Goal: Information Seeking & Learning: Learn about a topic

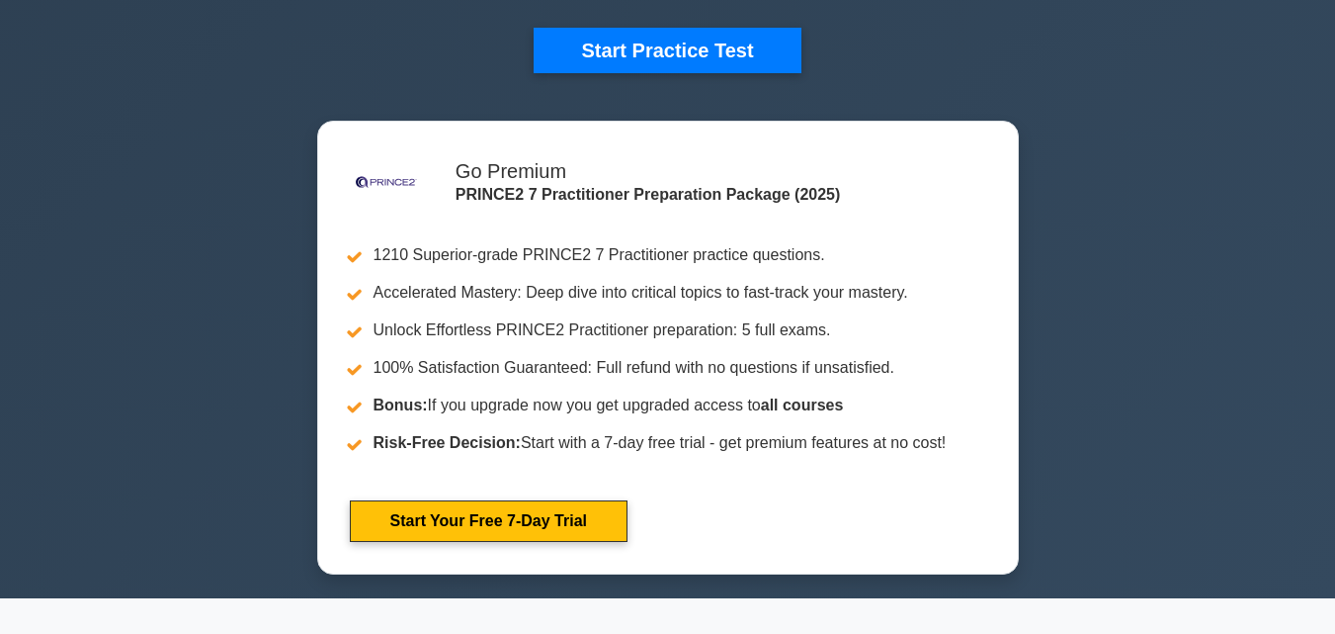
scroll to position [514, 0]
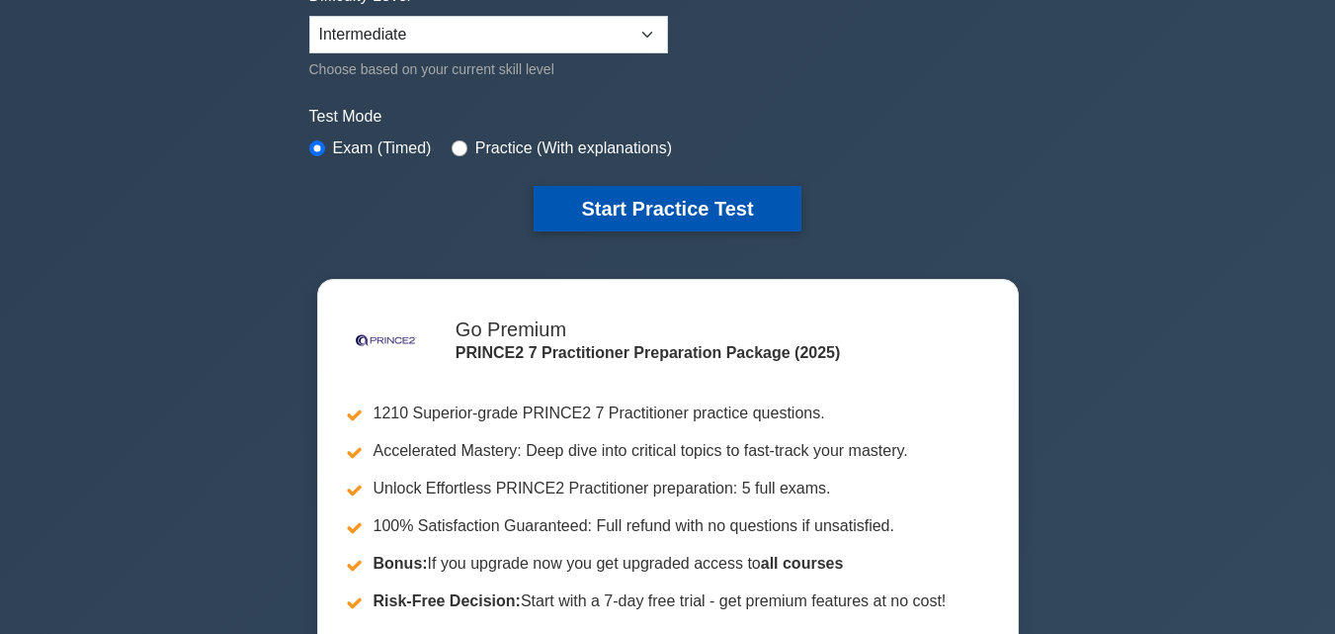
click at [640, 209] on button "Start Practice Test" at bounding box center [667, 208] width 267 height 45
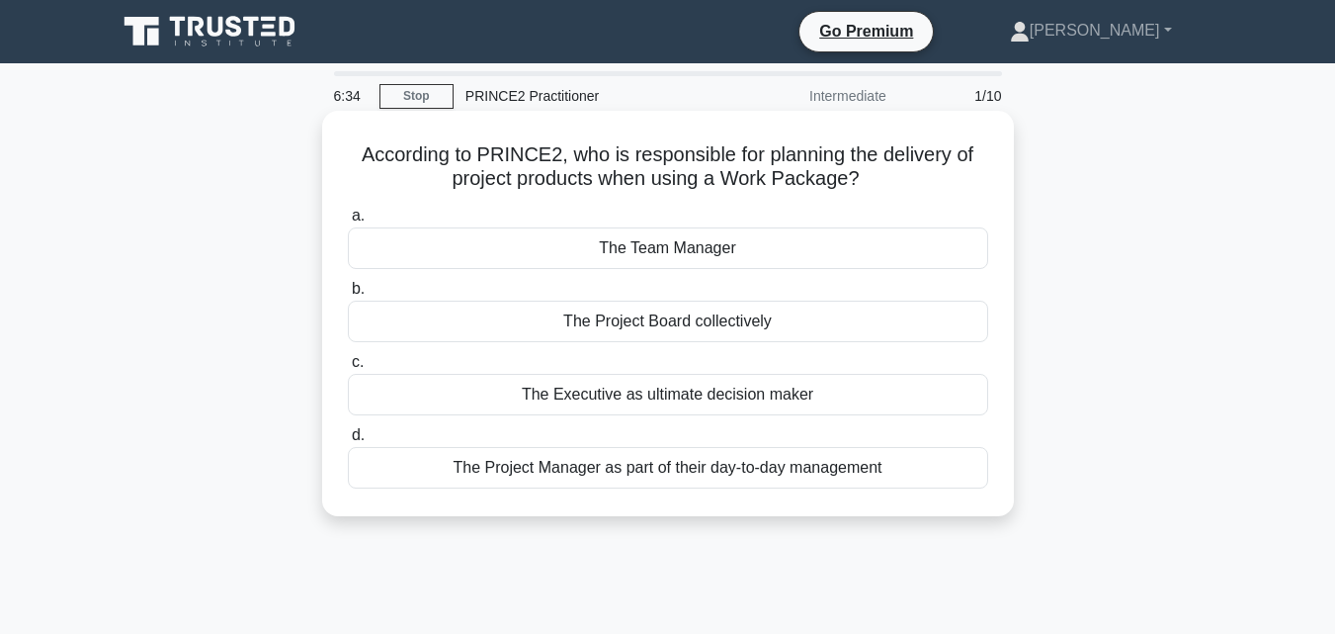
click at [484, 470] on div "The Project Manager as part of their day-to-day management" at bounding box center [668, 468] width 640 height 42
click at [348, 442] on input "d. The Project Manager as part of their day-to-day management" at bounding box center [348, 435] width 0 height 13
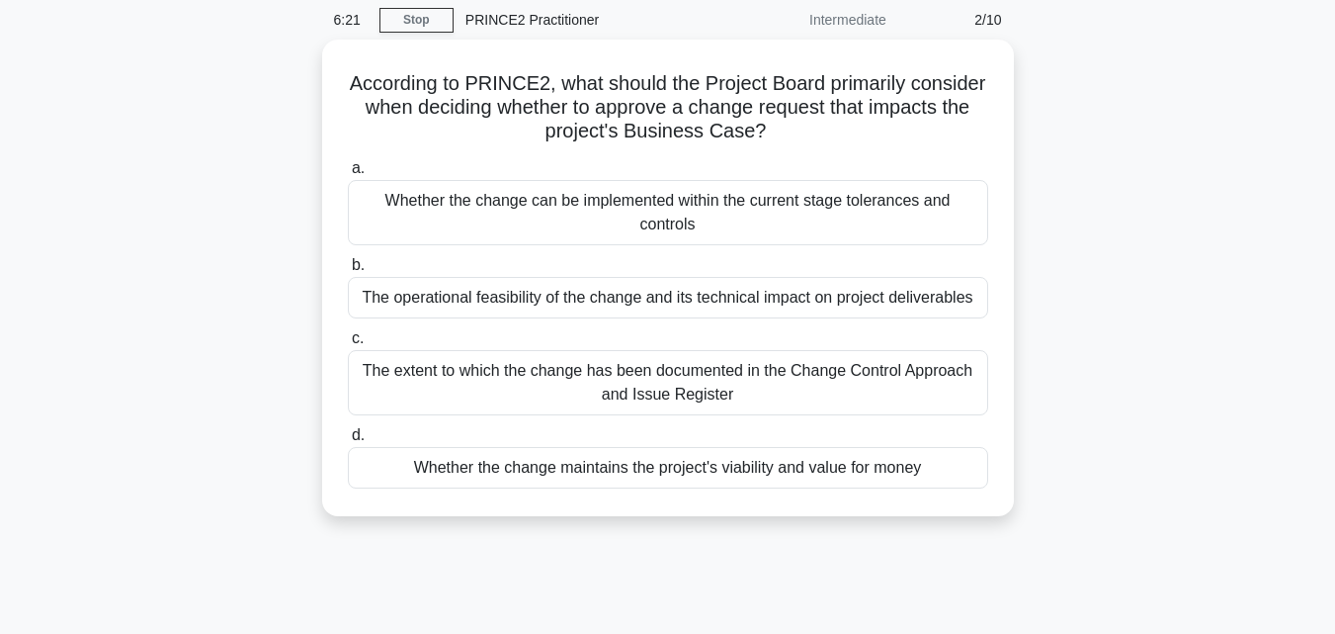
scroll to position [79, 0]
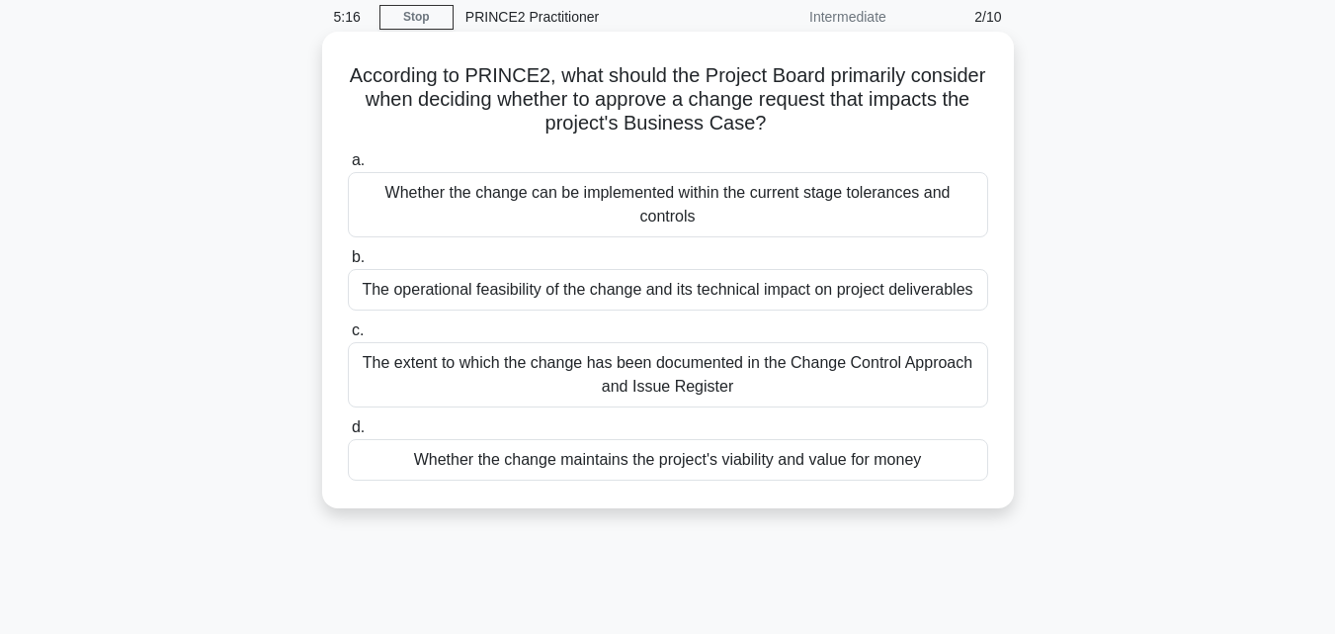
click at [475, 459] on div "Whether the change maintains the project's viability and value for money" at bounding box center [668, 460] width 640 height 42
click at [348, 434] on input "d. Whether the change maintains the project's viability and value for money" at bounding box center [348, 427] width 0 height 13
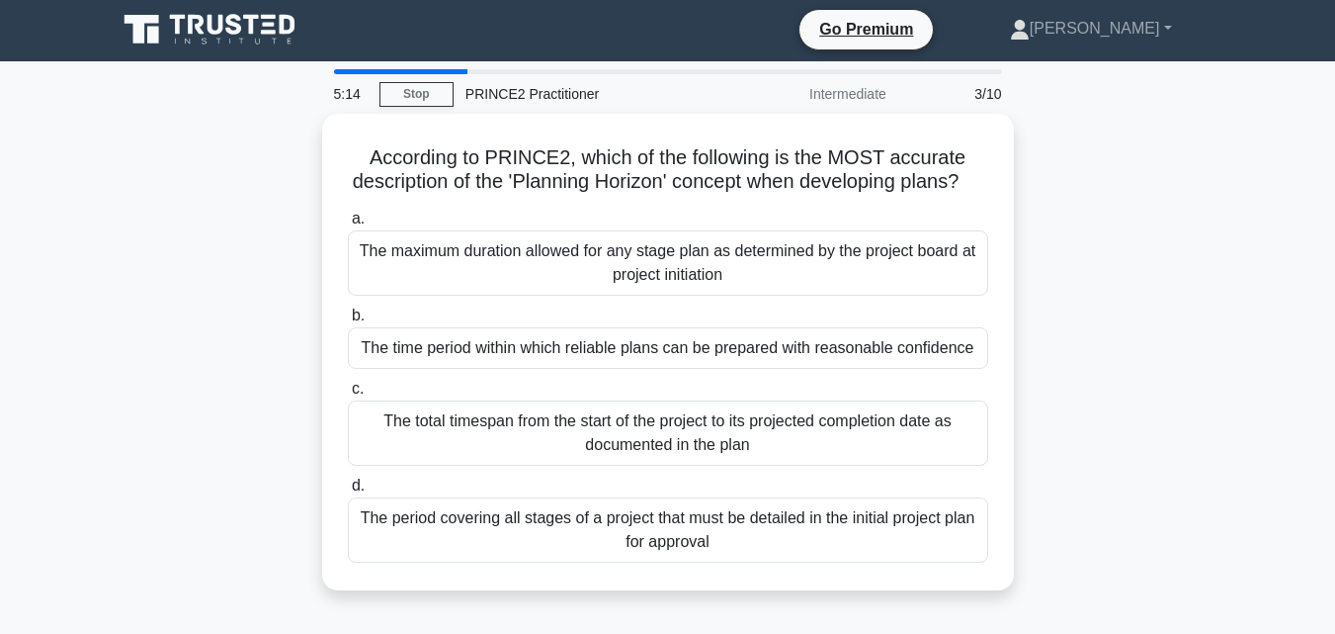
scroll to position [0, 0]
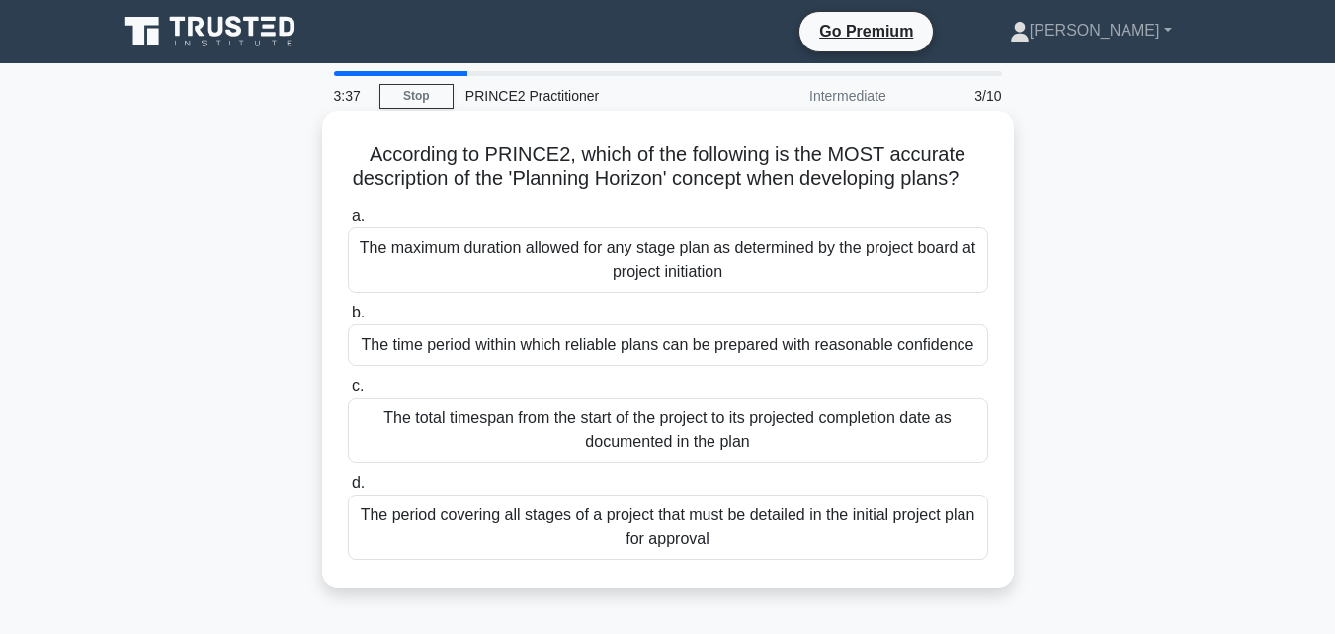
click at [462, 366] on div "The time period within which reliable plans can be prepared with reasonable con…" at bounding box center [668, 345] width 640 height 42
click at [348, 319] on input "b. The time period within which reliable plans can be prepared with reasonable …" at bounding box center [348, 312] width 0 height 13
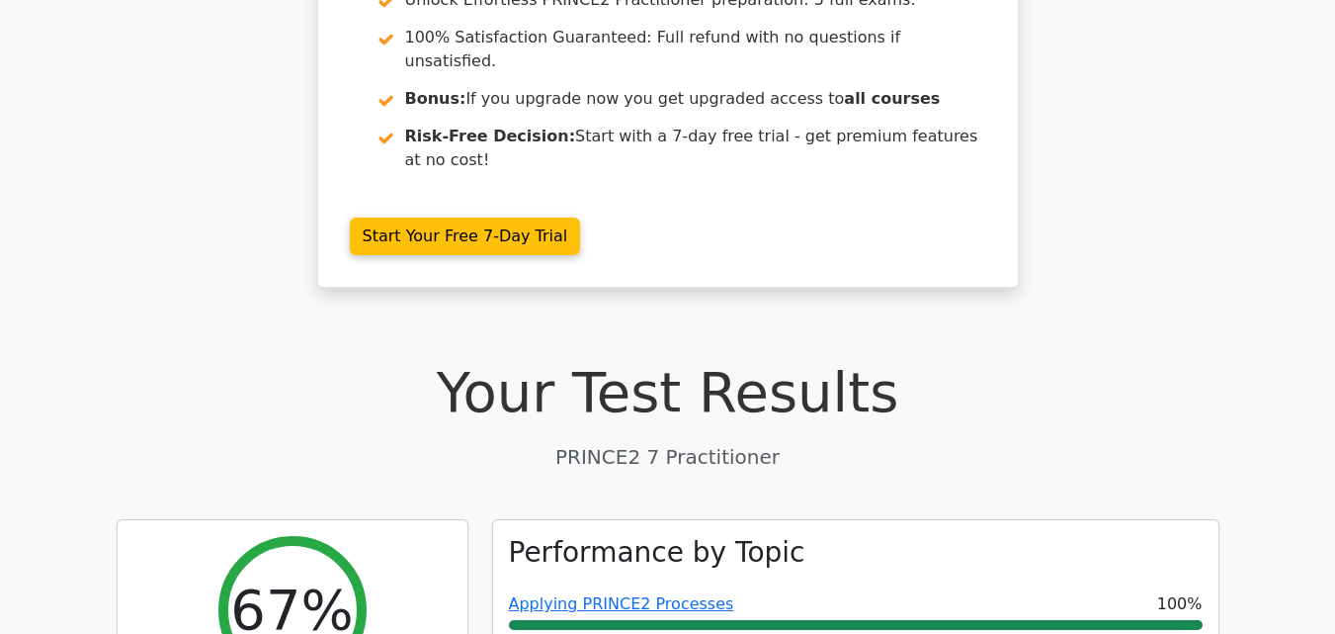
scroll to position [277, 0]
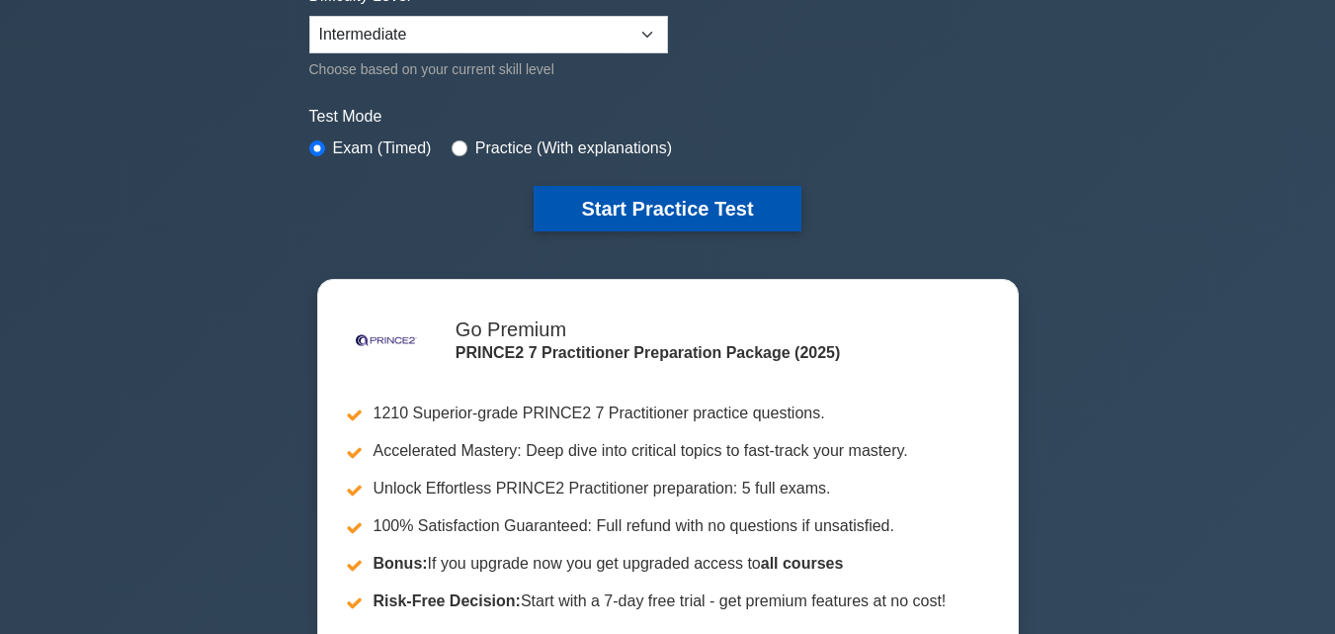
click at [611, 210] on button "Start Practice Test" at bounding box center [667, 208] width 267 height 45
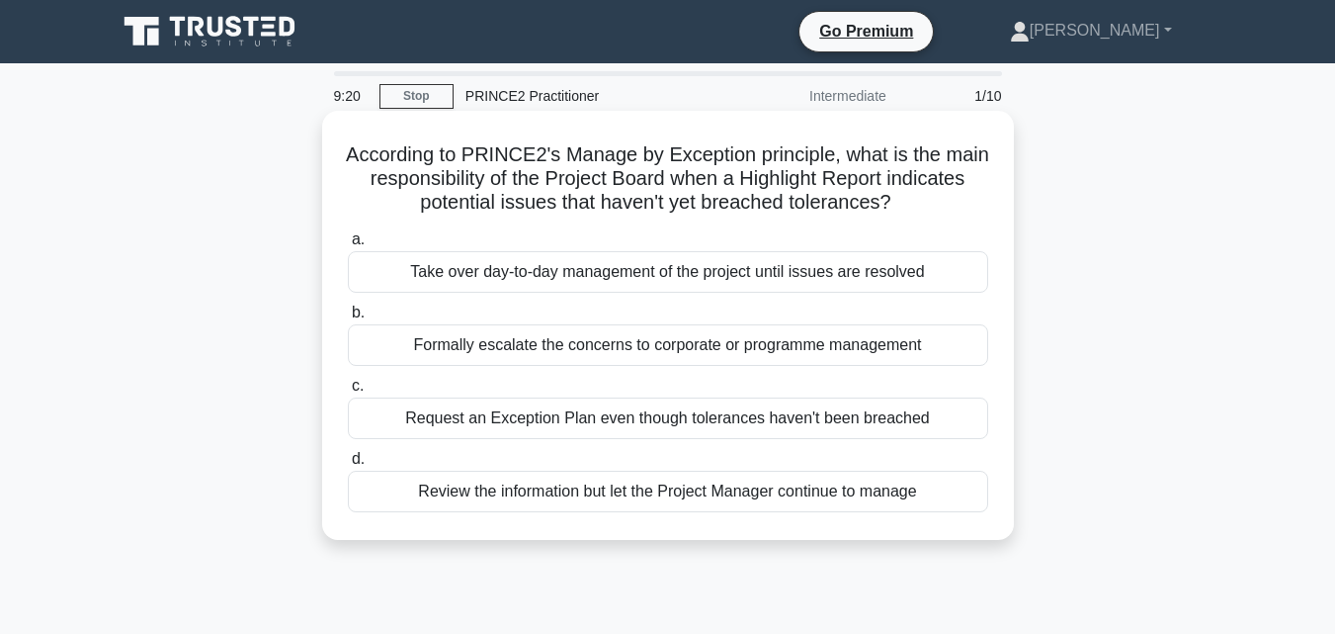
click at [548, 496] on div "Review the information but let the Project Manager continue to manage" at bounding box center [668, 491] width 640 height 42
click at [348, 466] on input "d. Review the information but let the Project Manager continue to manage" at bounding box center [348, 459] width 0 height 13
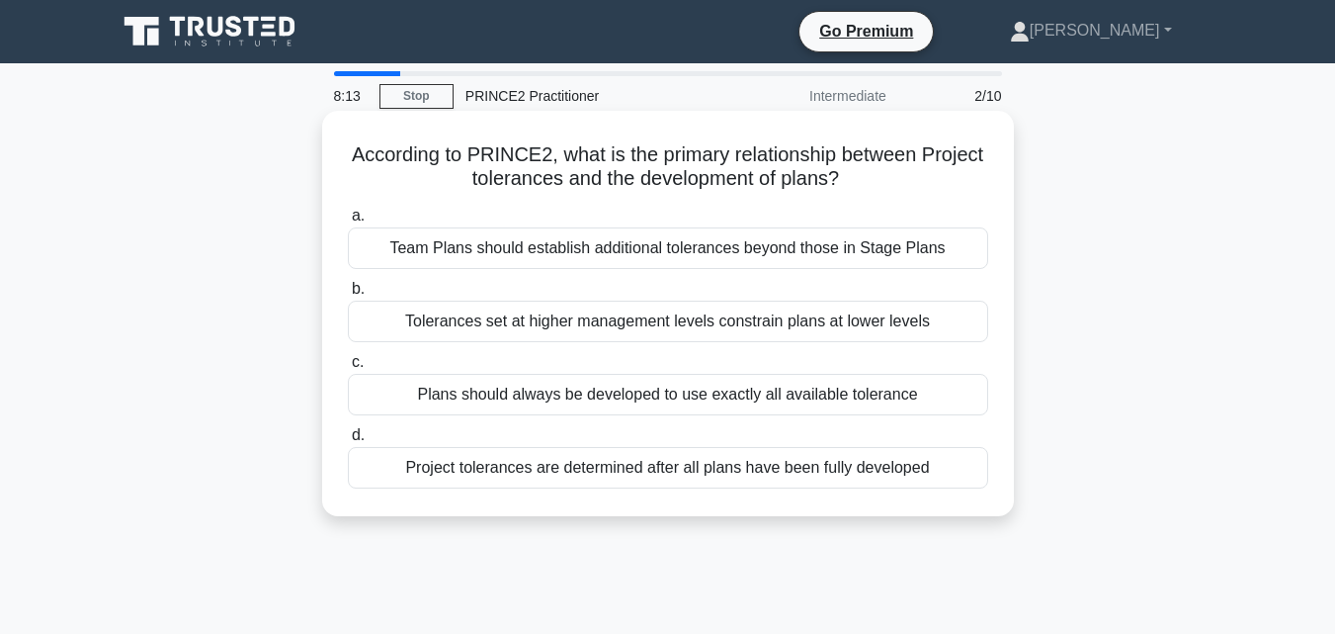
click at [547, 463] on div "Project tolerances are determined after all plans have been fully developed" at bounding box center [668, 468] width 640 height 42
click at [348, 442] on input "d. Project tolerances are determined after all plans have been fully developed" at bounding box center [348, 435] width 0 height 13
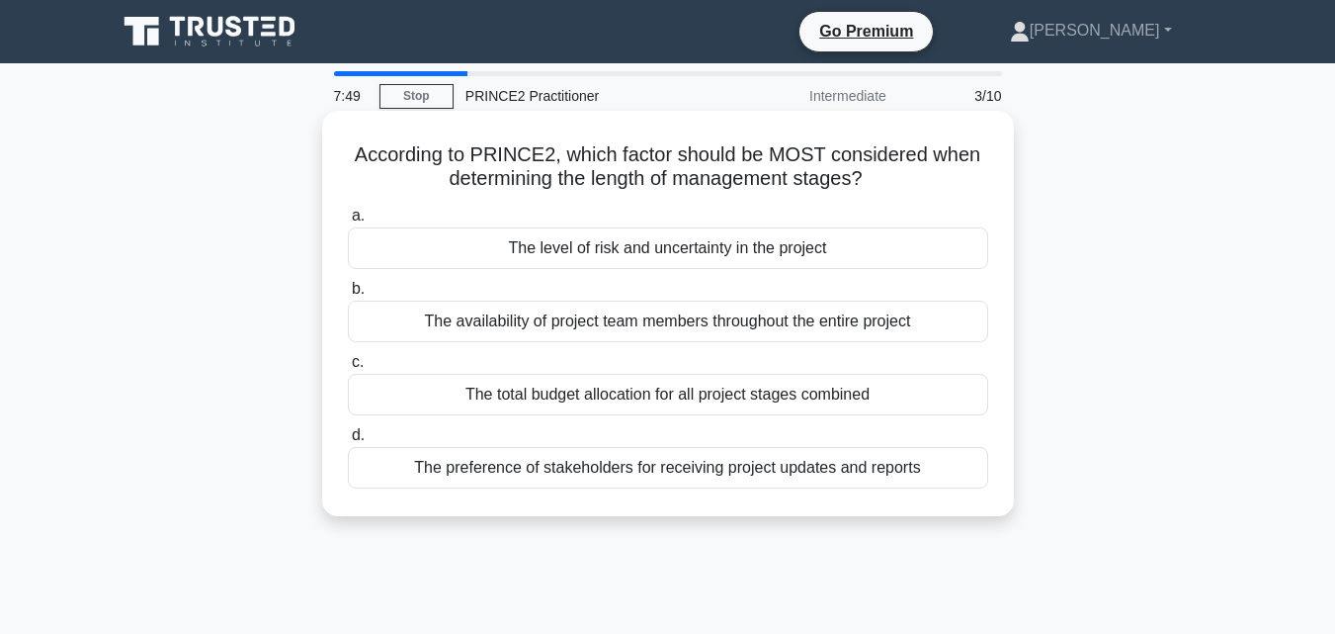
click at [548, 242] on div "The level of risk and uncertainty in the project" at bounding box center [668, 248] width 640 height 42
click at [348, 222] on input "a. The level of risk and uncertainty in the project" at bounding box center [348, 216] width 0 height 13
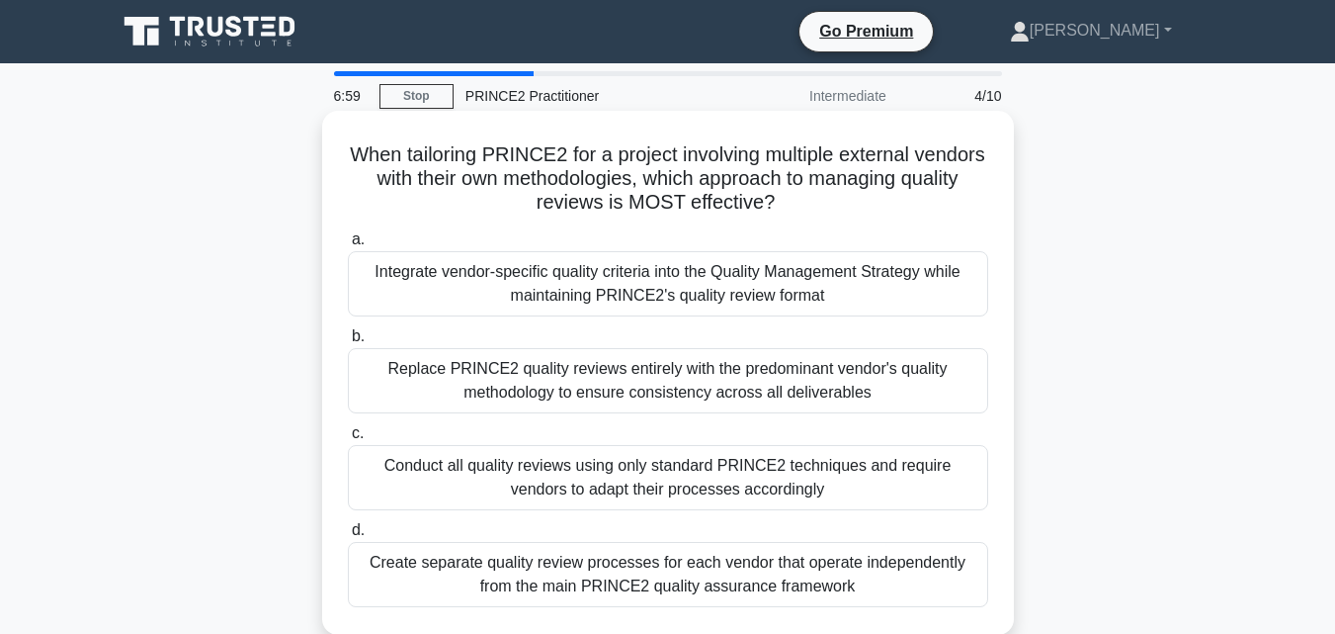
click at [571, 469] on div "Conduct all quality reviews using only standard PRINCE2 techniques and require …" at bounding box center [668, 477] width 640 height 65
click at [348, 440] on input "c. Conduct all quality reviews using only standard PRINCE2 techniques and requi…" at bounding box center [348, 433] width 0 height 13
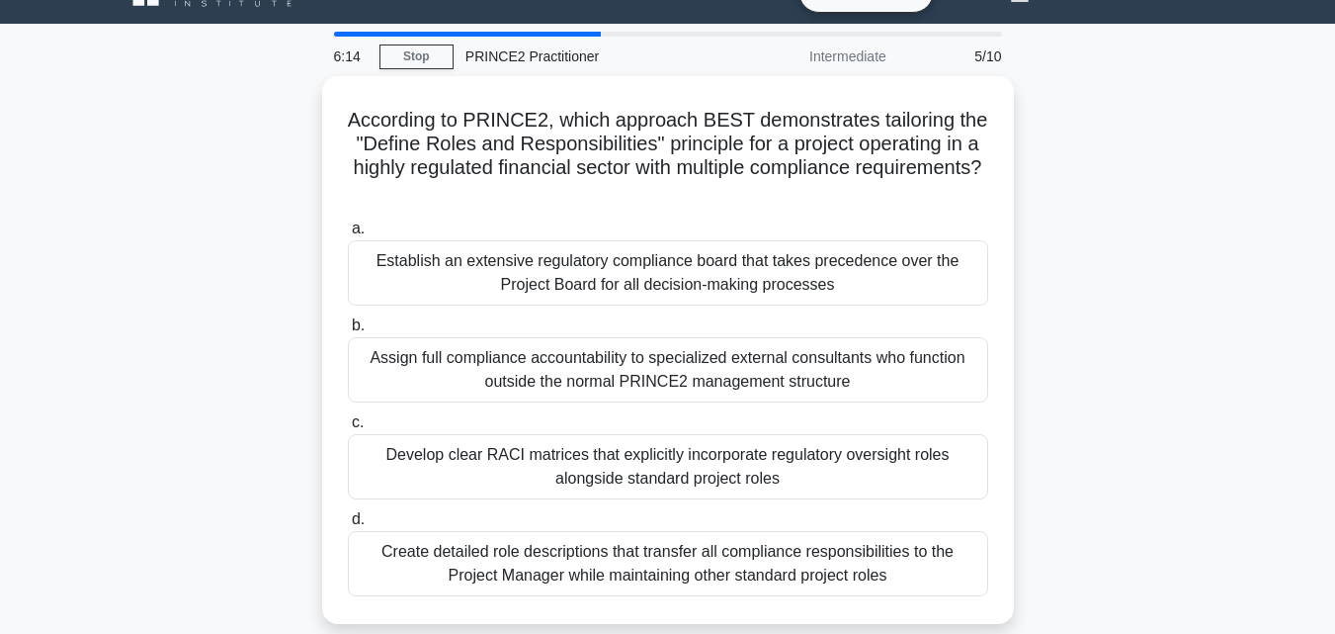
scroll to position [158, 0]
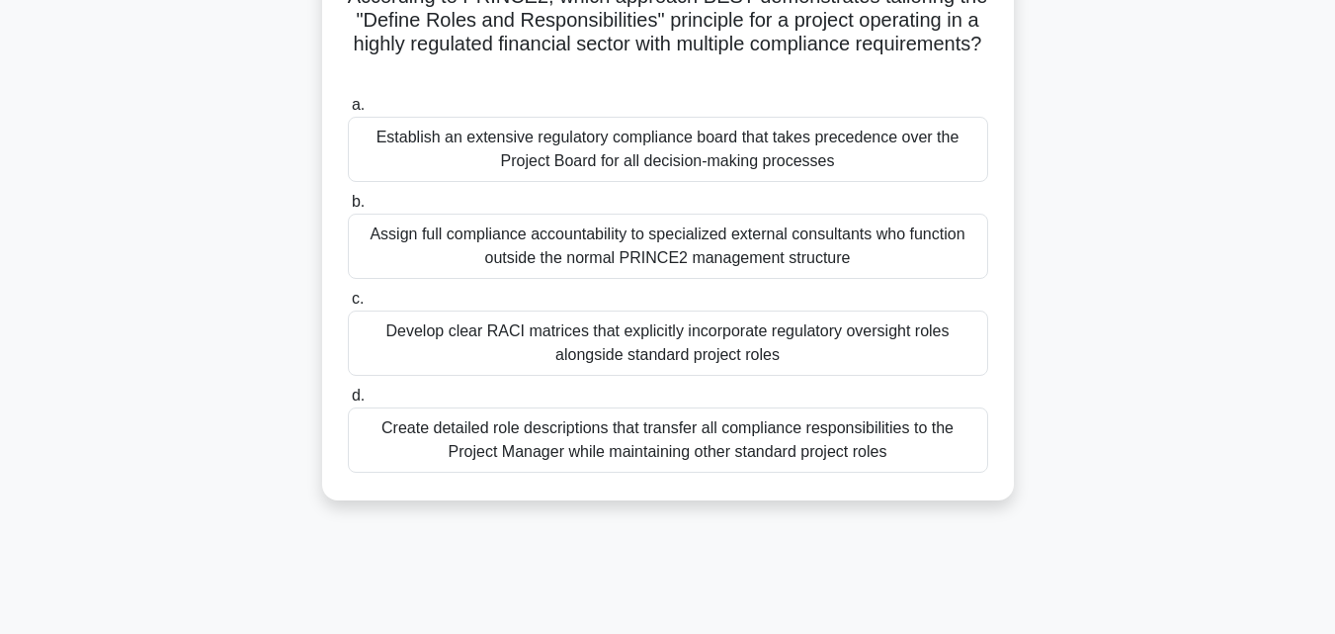
click at [395, 316] on div "Develop clear RACI matrices that explicitly incorporate regulatory oversight ro…" at bounding box center [668, 342] width 640 height 65
click at [348, 305] on input "c. Develop clear RACI matrices that explicitly incorporate regulatory oversight…" at bounding box center [348, 299] width 0 height 13
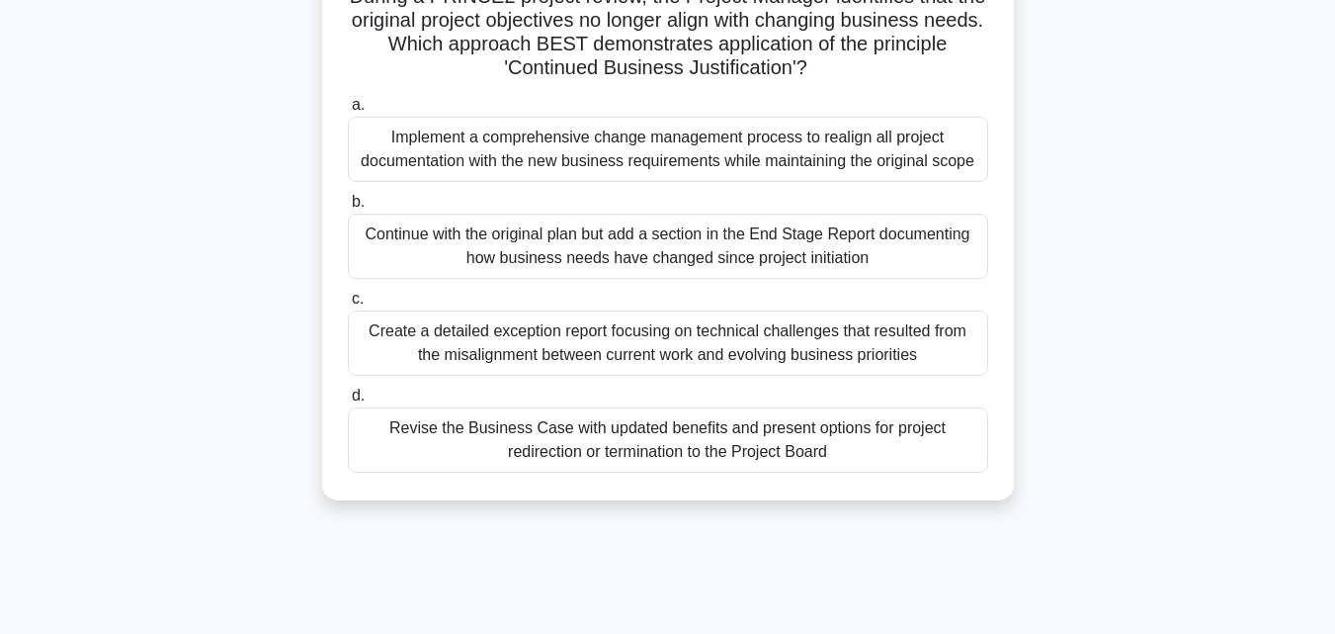
click at [471, 423] on div "Revise the Business Case with updated benefits and present options for project …" at bounding box center [668, 439] width 640 height 65
click at [348, 402] on input "d. Revise the Business Case with updated benefits and present options for proje…" at bounding box center [348, 395] width 0 height 13
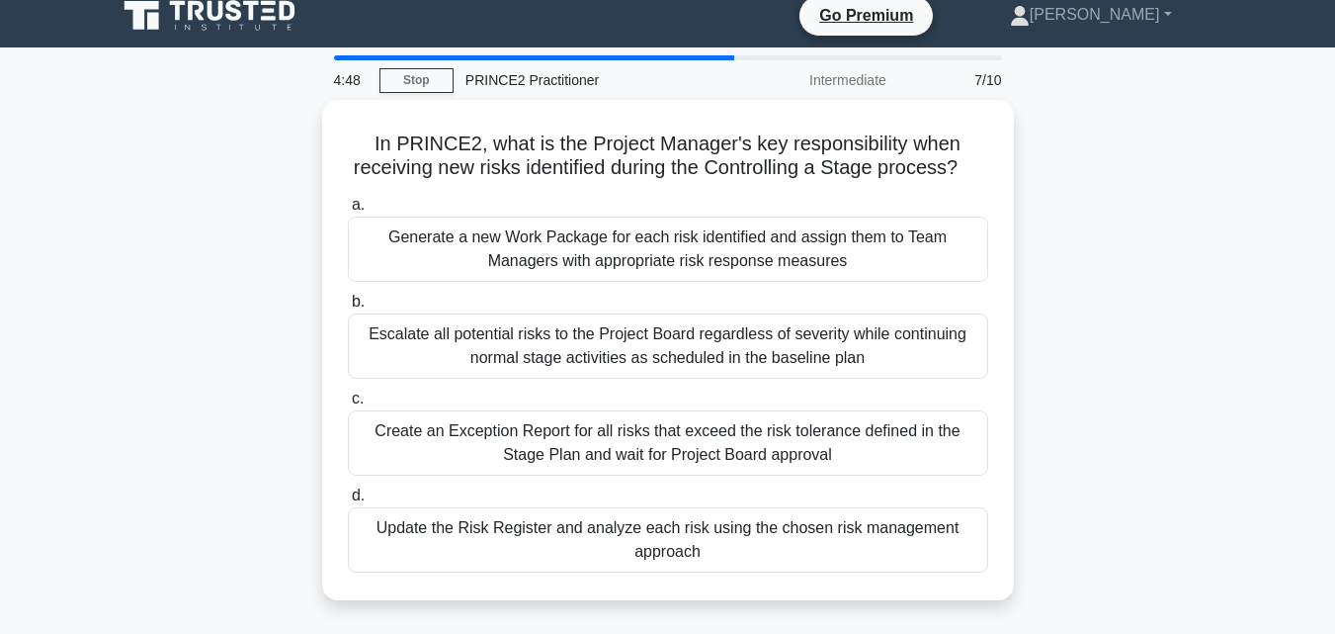
scroll to position [0, 0]
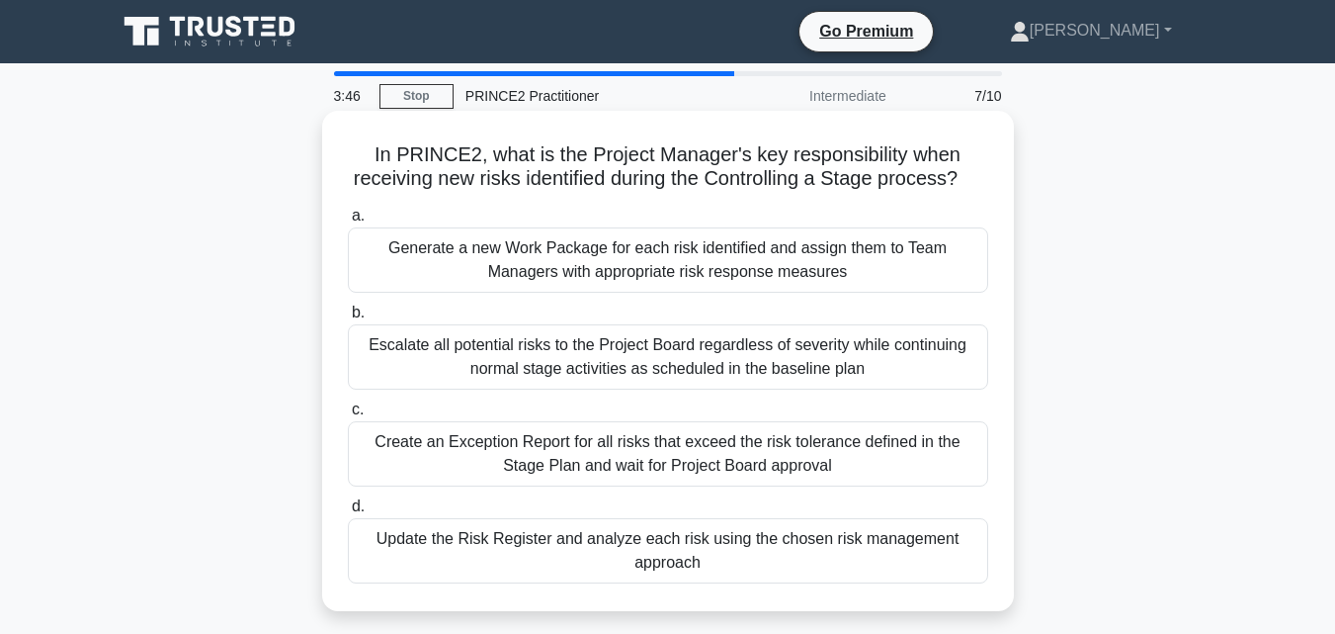
click at [485, 555] on div "Update the Risk Register and analyze each risk using the chosen risk management…" at bounding box center [668, 550] width 640 height 65
click at [348, 513] on input "d. Update the Risk Register and analyze each risk using the chosen risk managem…" at bounding box center [348, 506] width 0 height 13
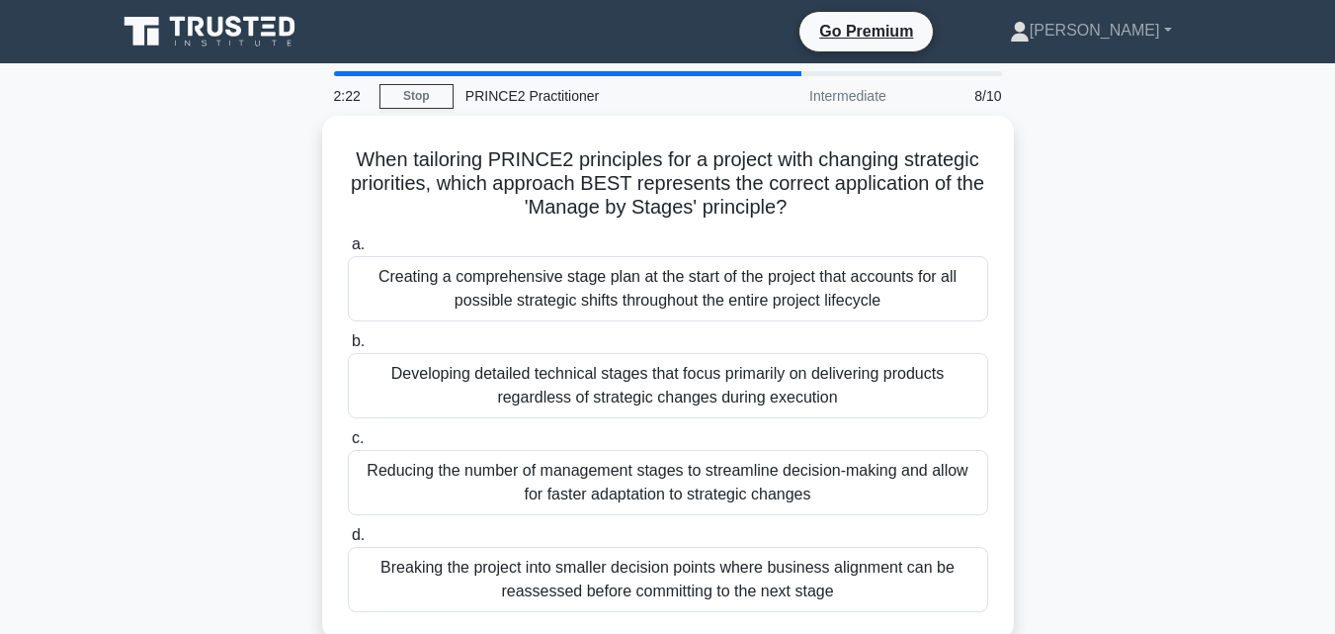
click at [485, 555] on div "Breaking the project into smaller decision points where business alignment can …" at bounding box center [668, 579] width 640 height 65
click at [348, 542] on input "d. Breaking the project into smaller decision points where business alignment c…" at bounding box center [348, 535] width 0 height 13
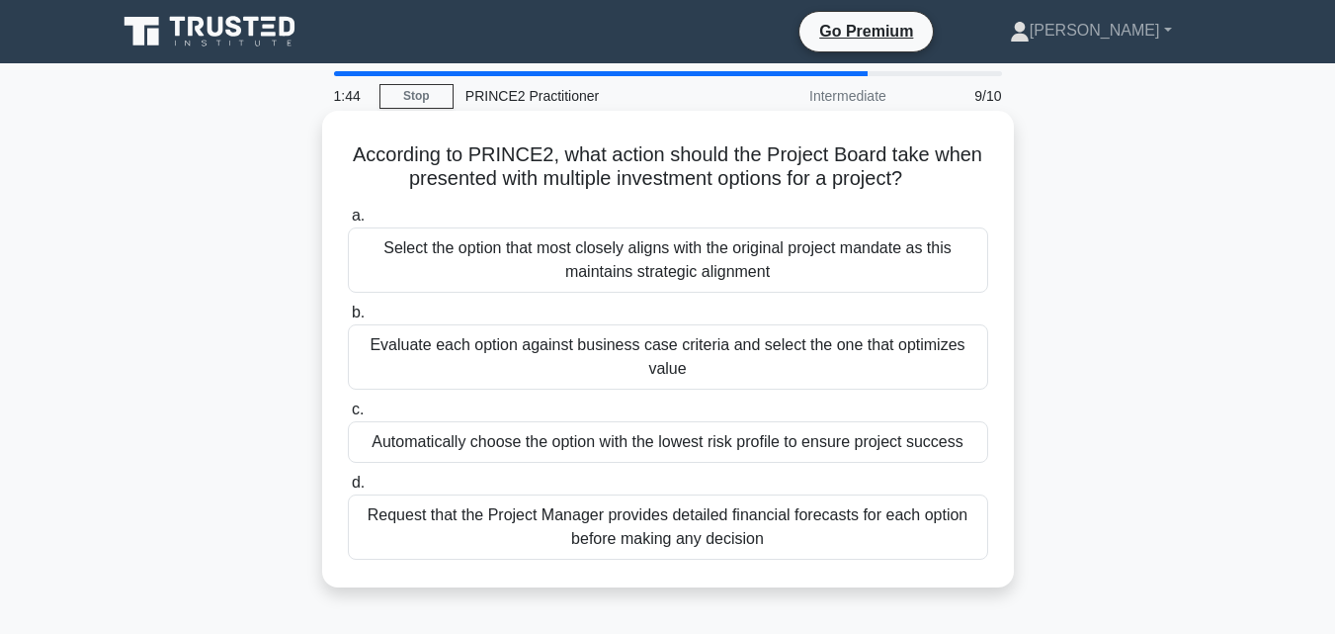
click at [501, 347] on div "Evaluate each option against business case criteria and select the one that opt…" at bounding box center [668, 356] width 640 height 65
click at [348, 319] on input "b. Evaluate each option against business case criteria and select the one that …" at bounding box center [348, 312] width 0 height 13
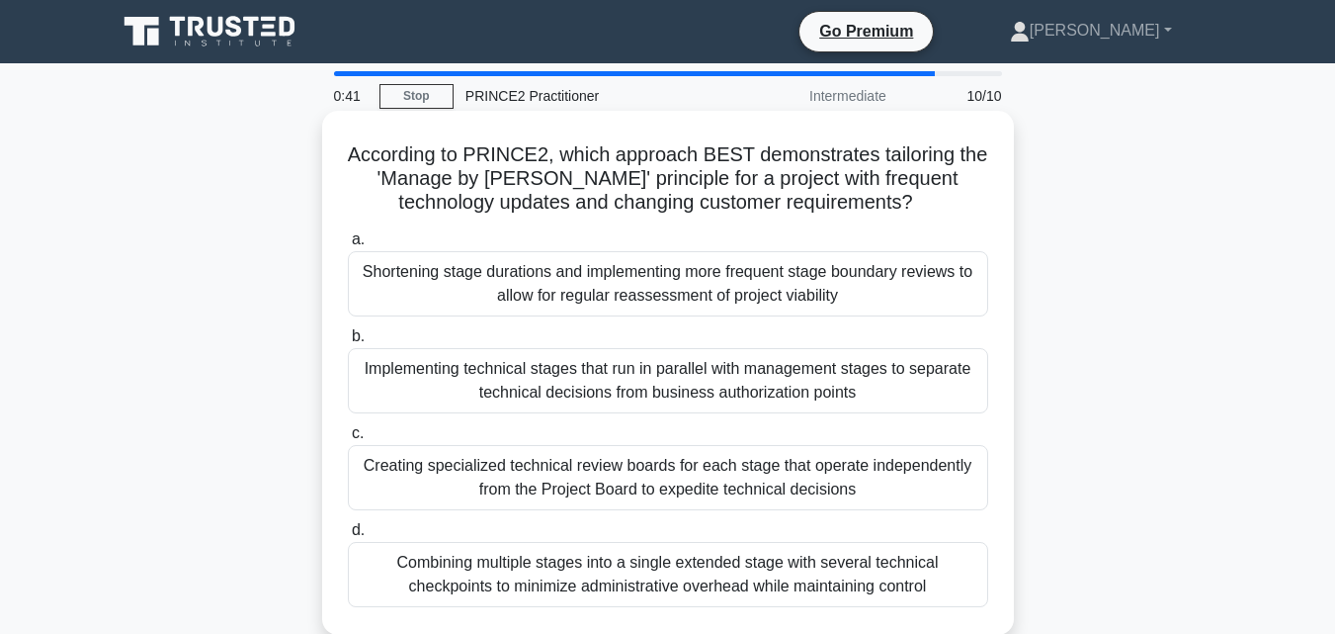
click at [547, 568] on div "Combining multiple stages into a single extended stage with several technical c…" at bounding box center [668, 574] width 640 height 65
click at [348, 537] on input "d. Combining multiple stages into a single extended stage with several technica…" at bounding box center [348, 530] width 0 height 13
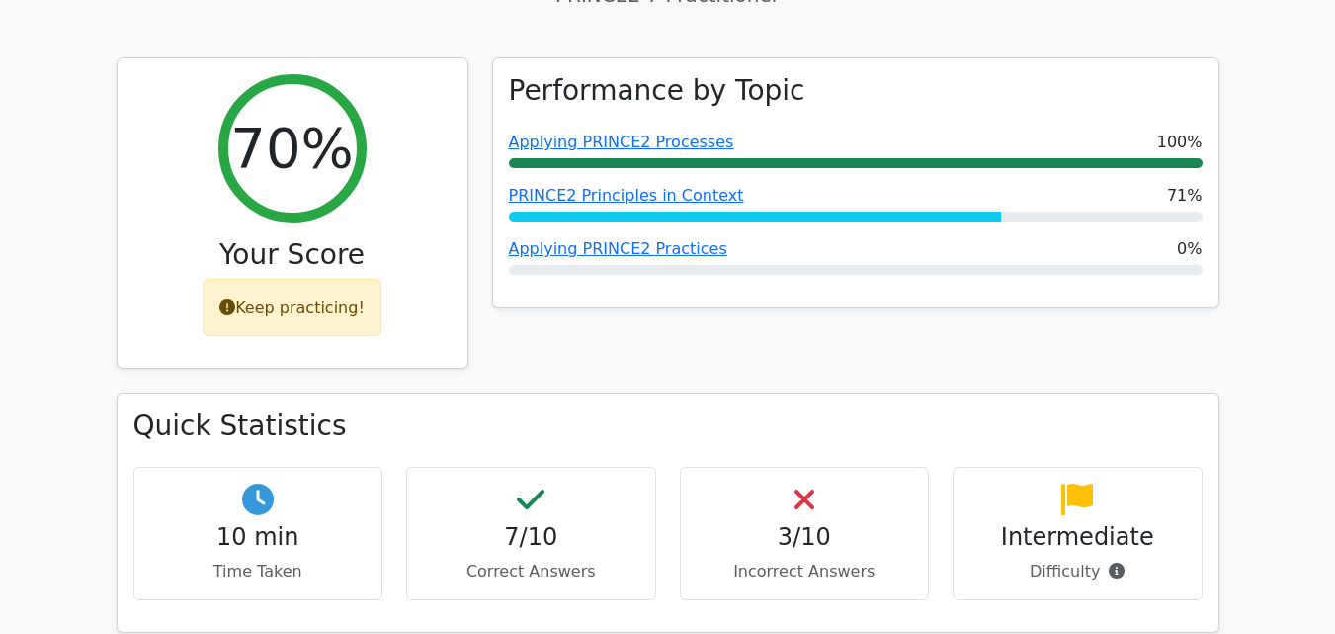
scroll to position [791, 0]
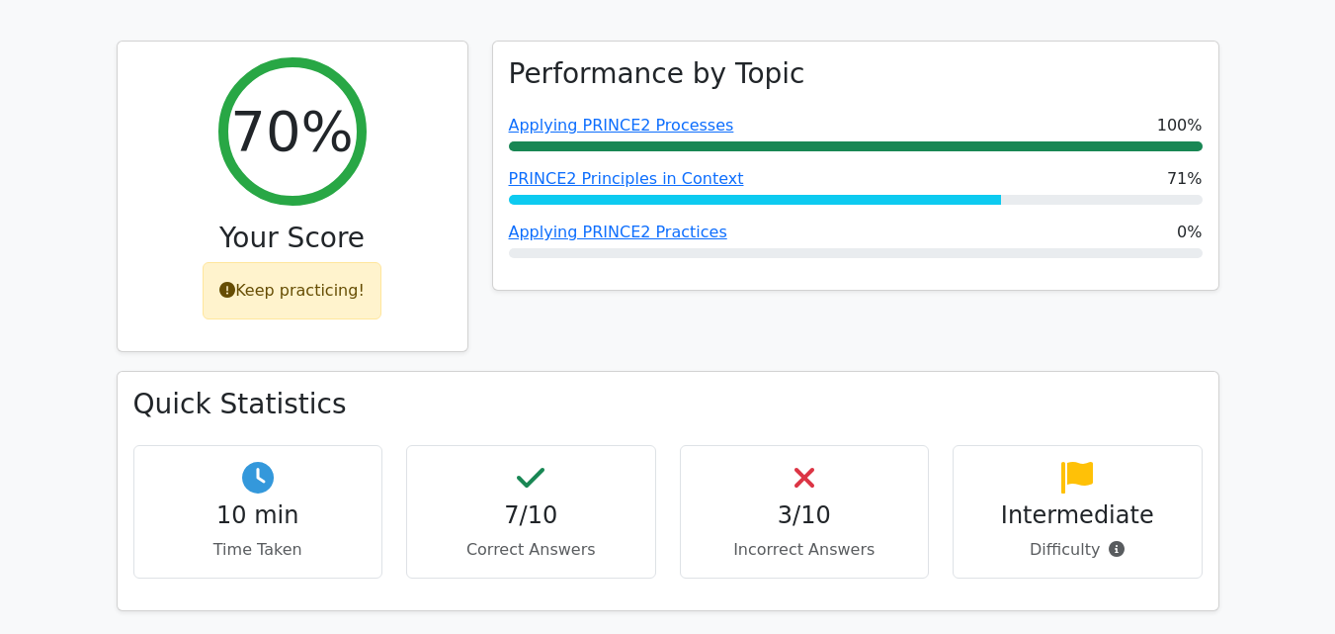
click at [792, 501] on h4 "3/10" at bounding box center [805, 515] width 216 height 29
